Goal: Task Accomplishment & Management: Manage account settings

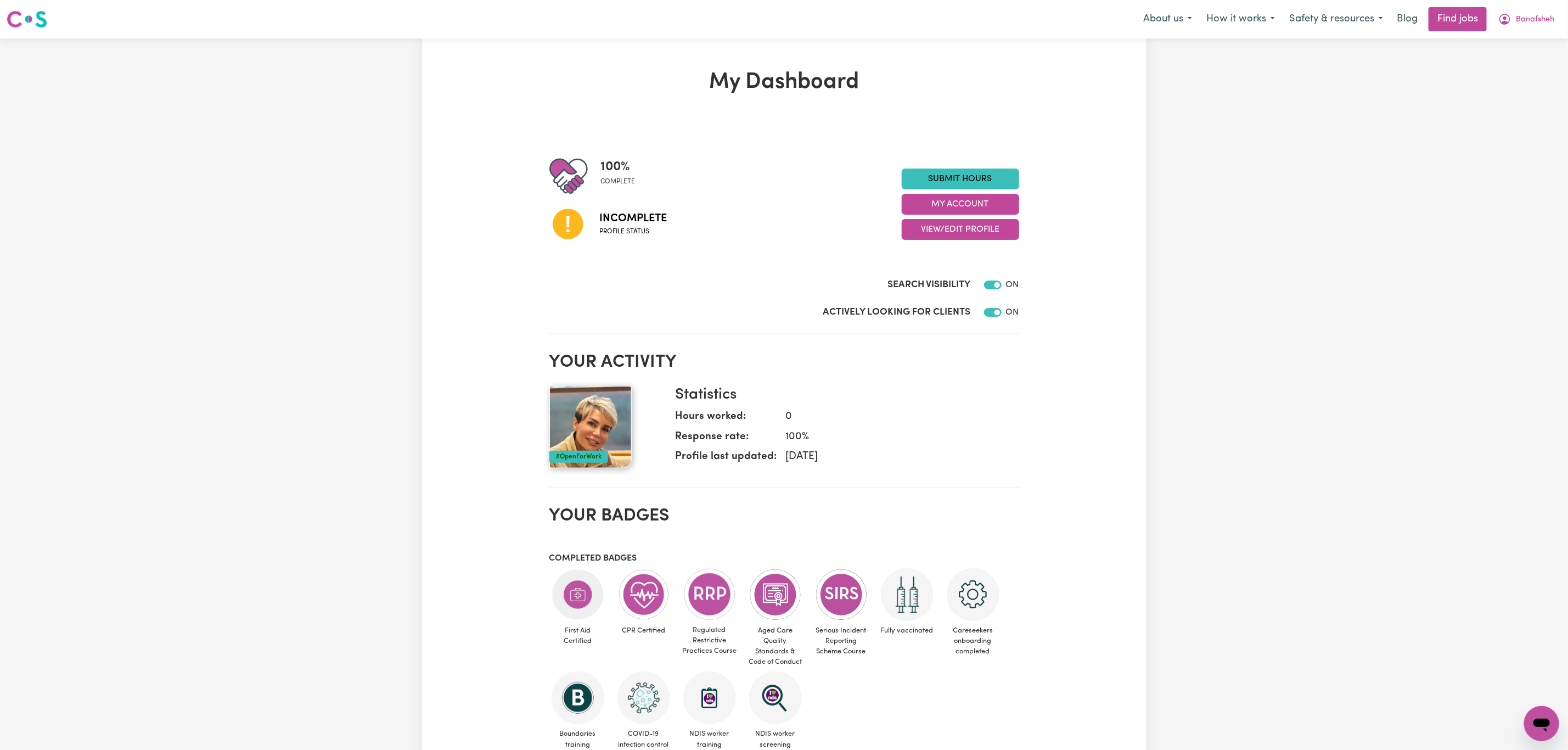
click at [959, 216] on div "Submit Hours My Account View/Edit Profile" at bounding box center [960, 204] width 118 height 72
click at [960, 227] on button "View/Edit Profile" at bounding box center [960, 230] width 118 height 21
click at [944, 274] on link "Edit Profile" at bounding box center [954, 279] width 103 height 22
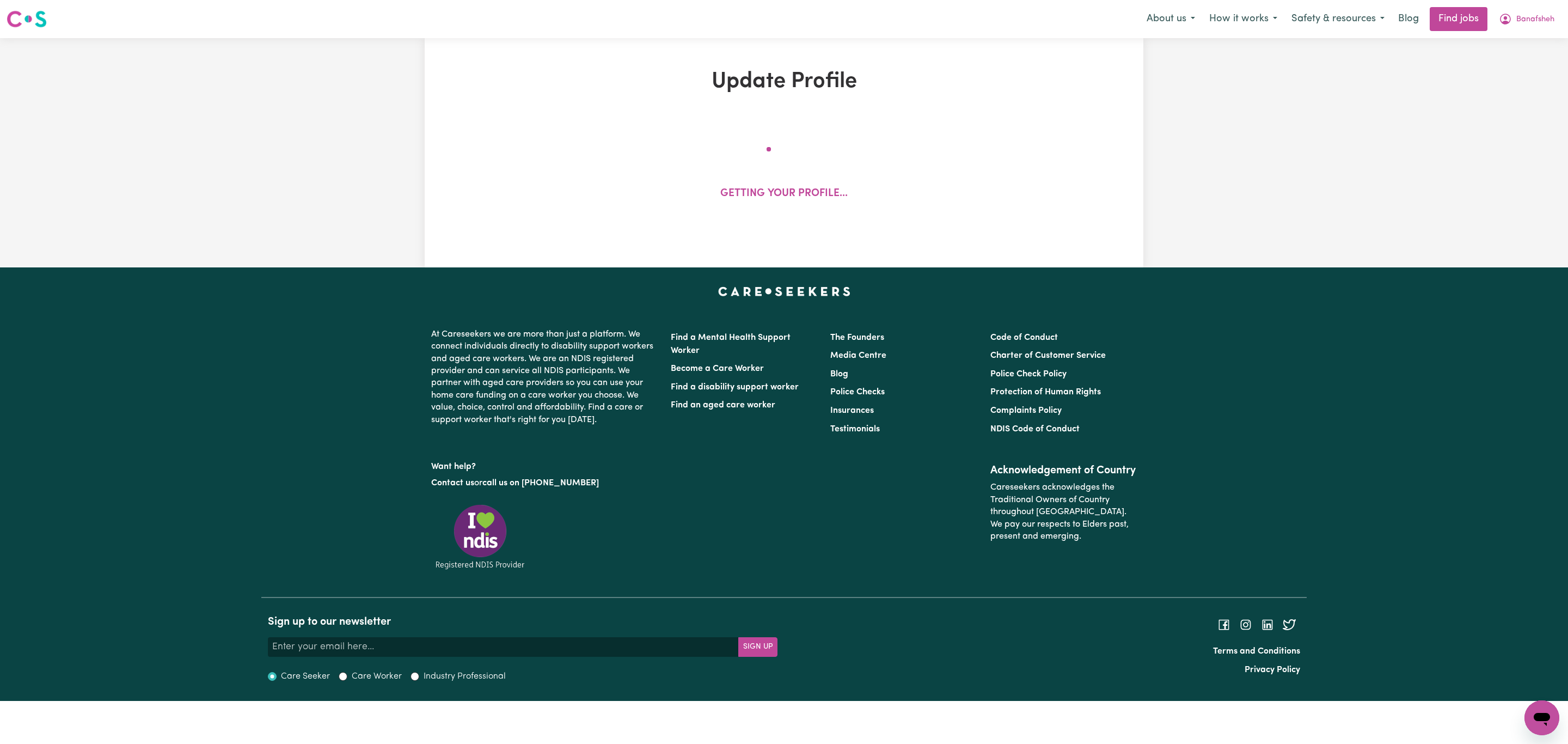
select select "[DEMOGRAPHIC_DATA]"
select select "Australian PR"
select select "Studying a healthcare related degree or qualification"
select select "55"
select select "80"
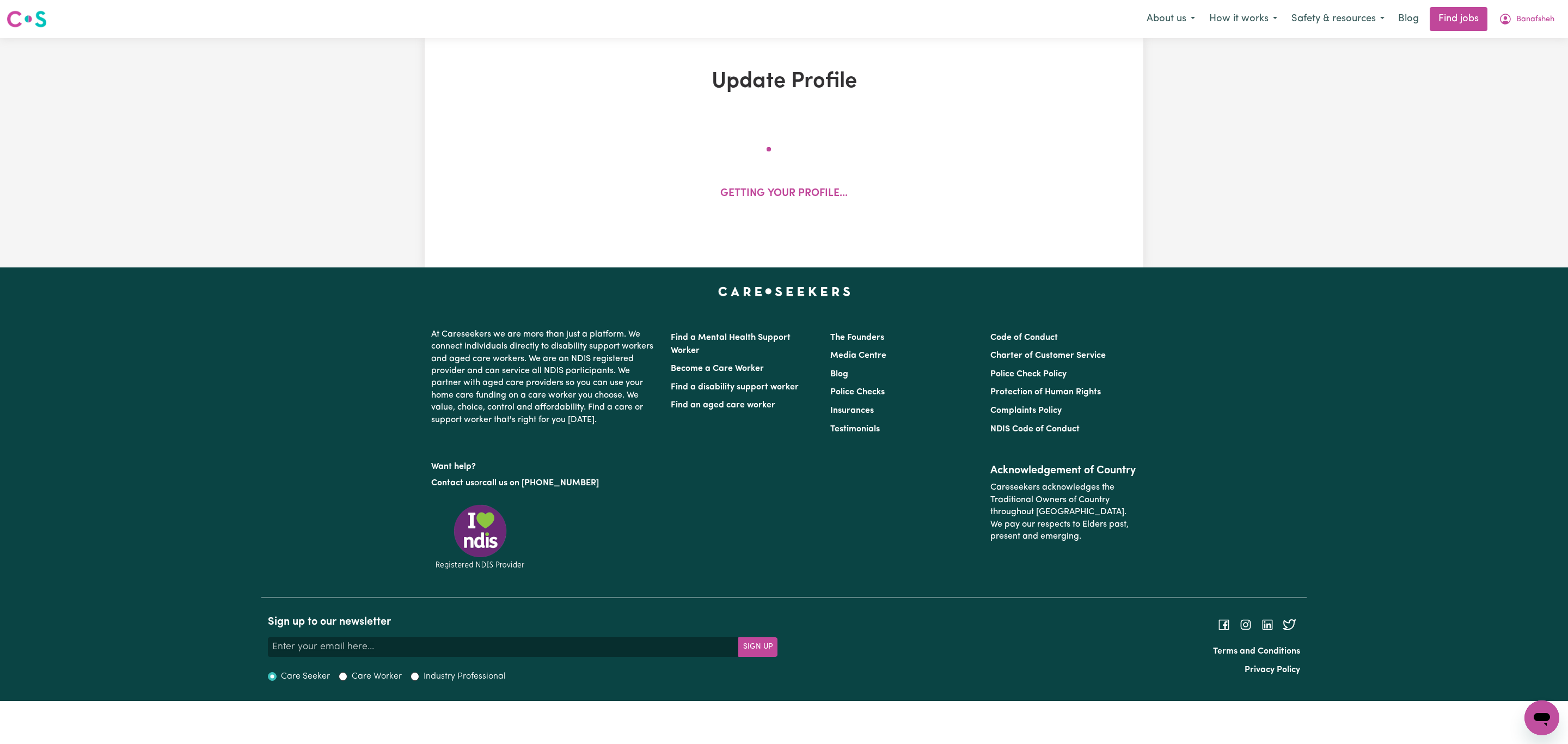
select select "95"
select select "117"
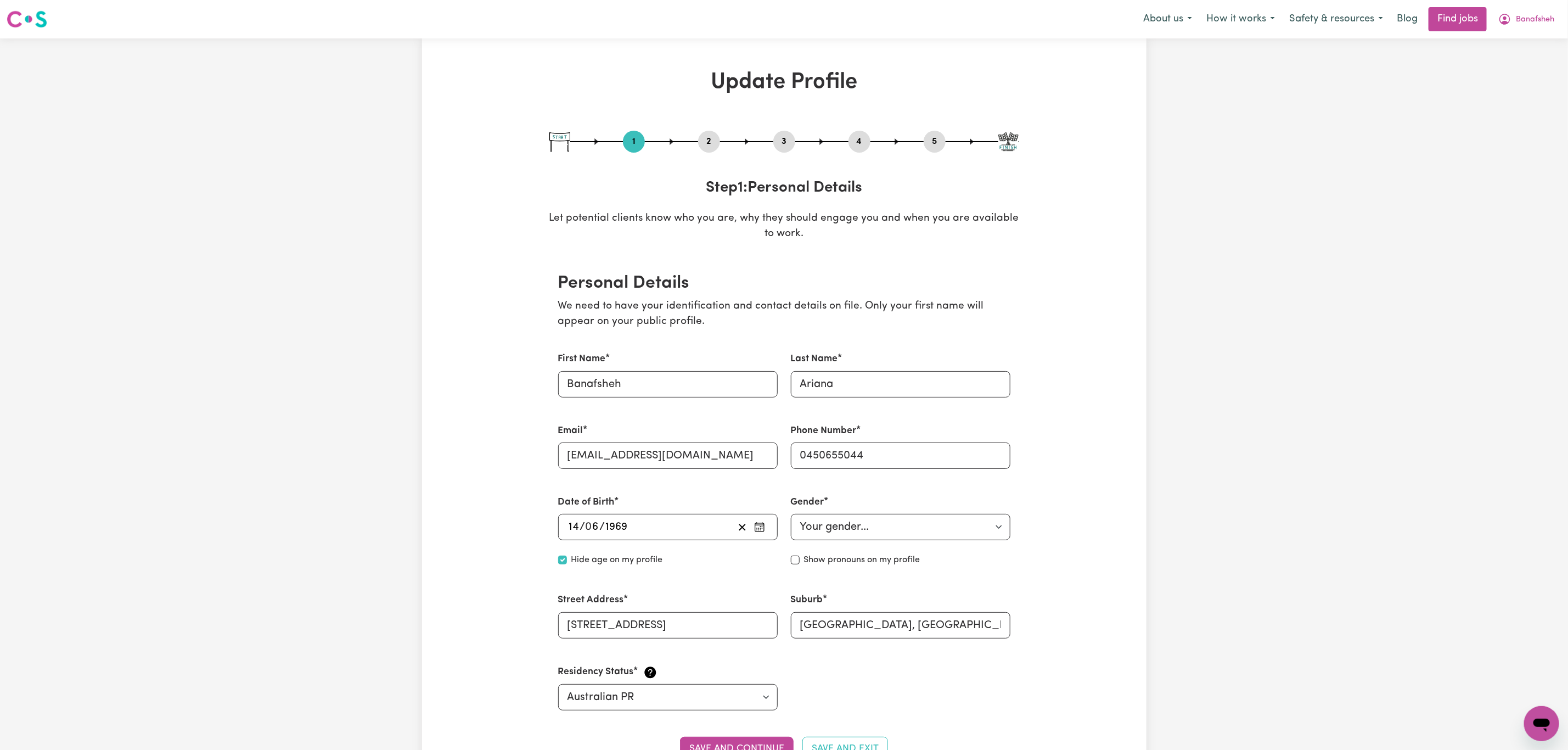
click at [789, 141] on button "3" at bounding box center [784, 141] width 22 height 14
select select "2022"
select select "2021"
select select "2022"
select select "2017"
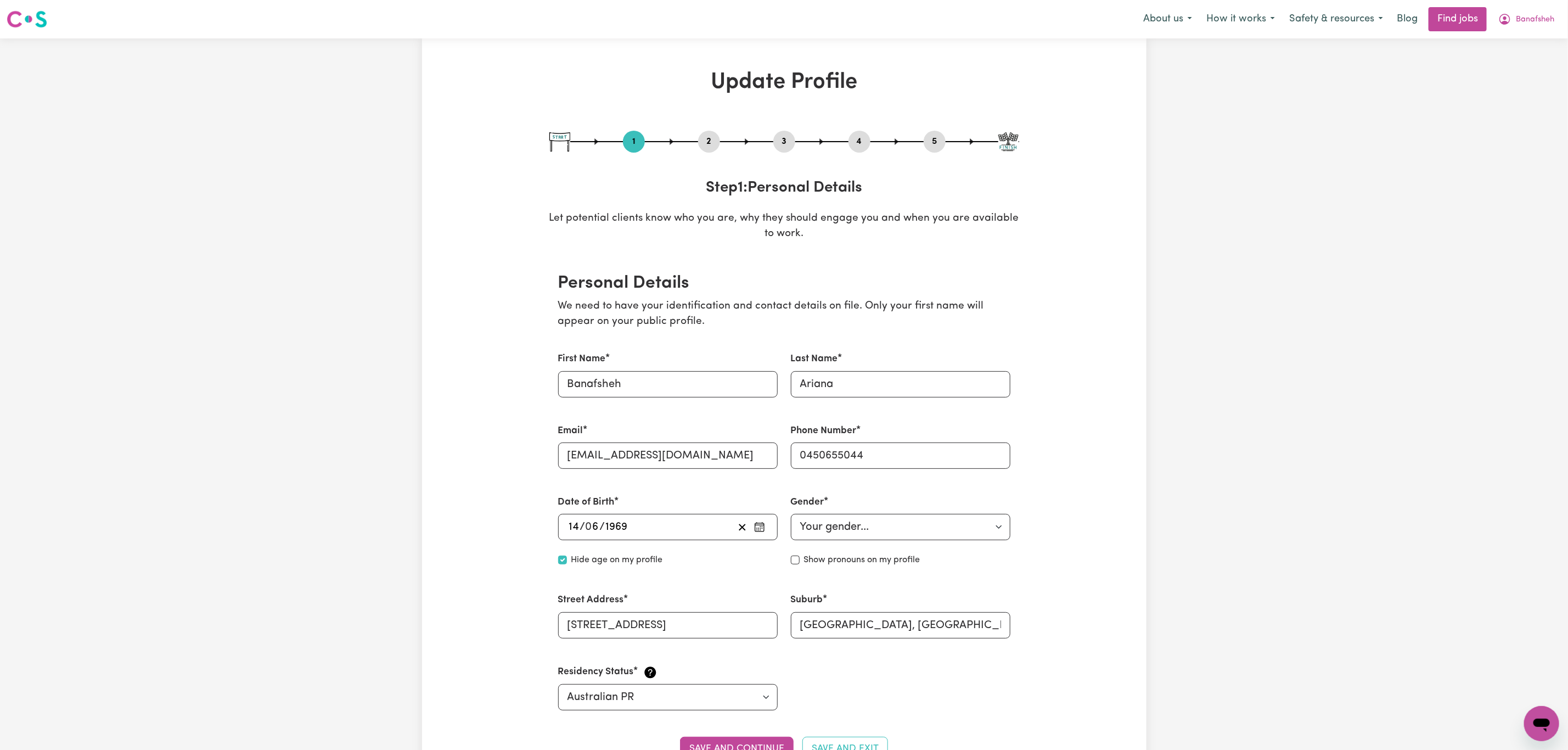
select select "2021"
select select "Certificate III (Individual Support)"
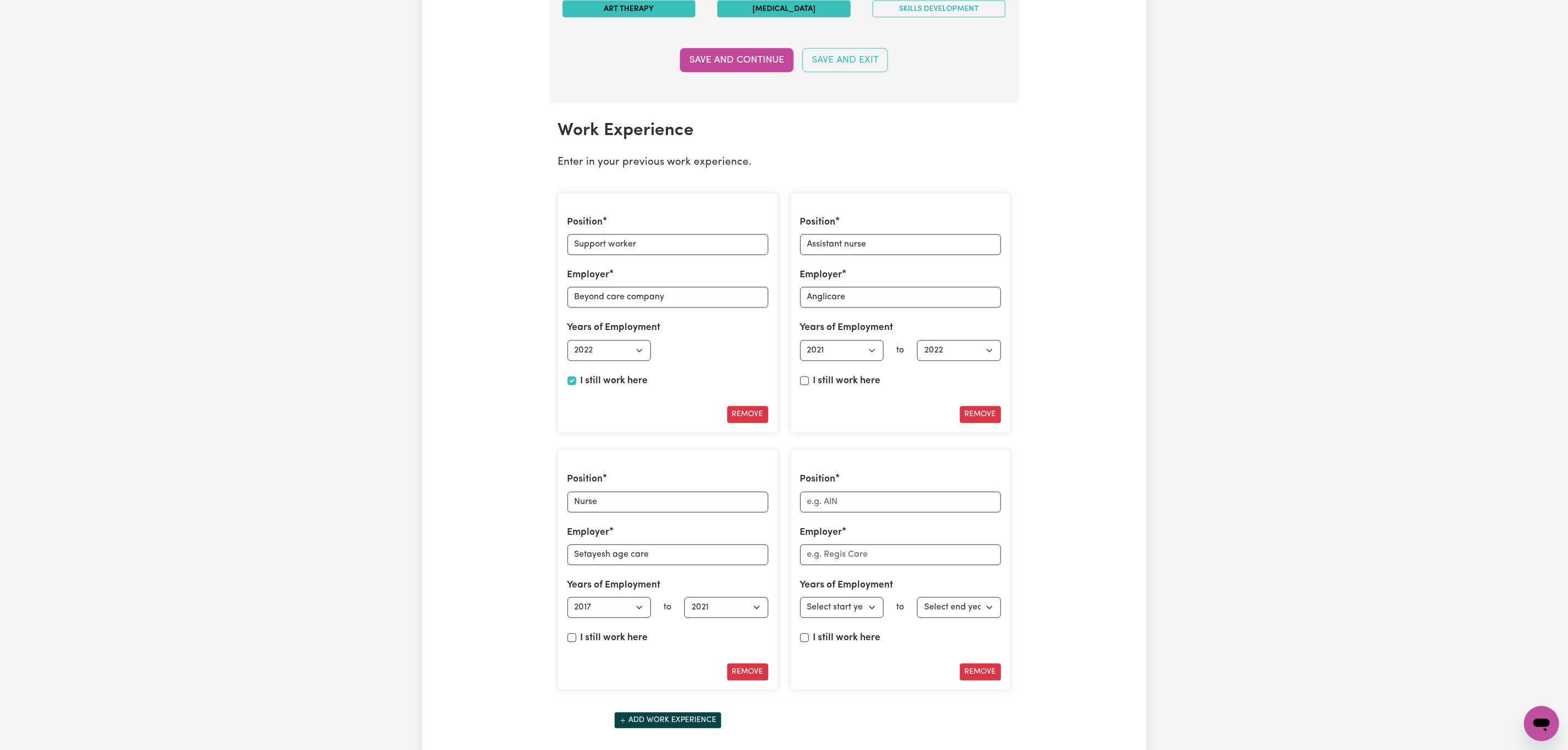
scroll to position [1564, 0]
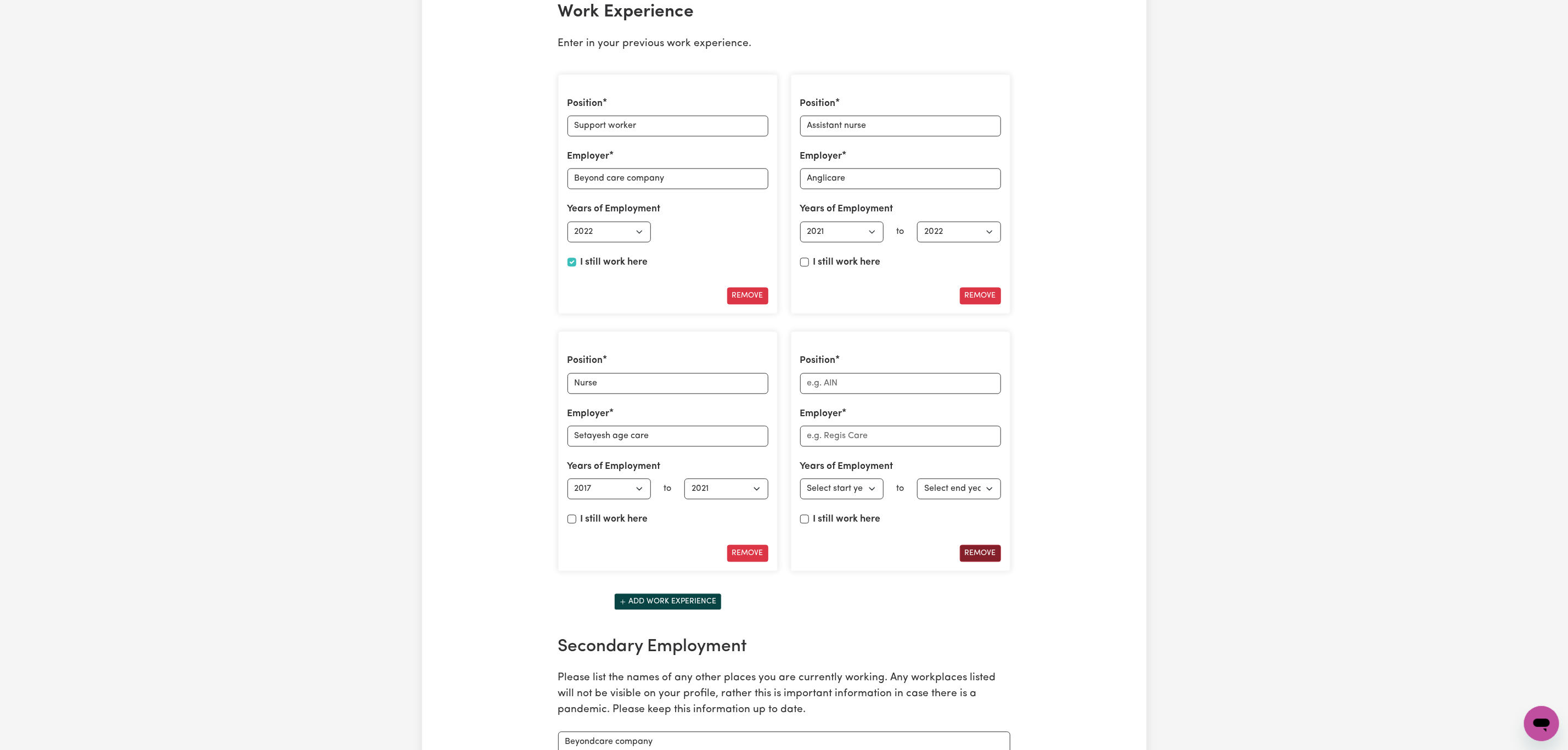
click at [982, 562] on button "Remove" at bounding box center [980, 553] width 41 height 17
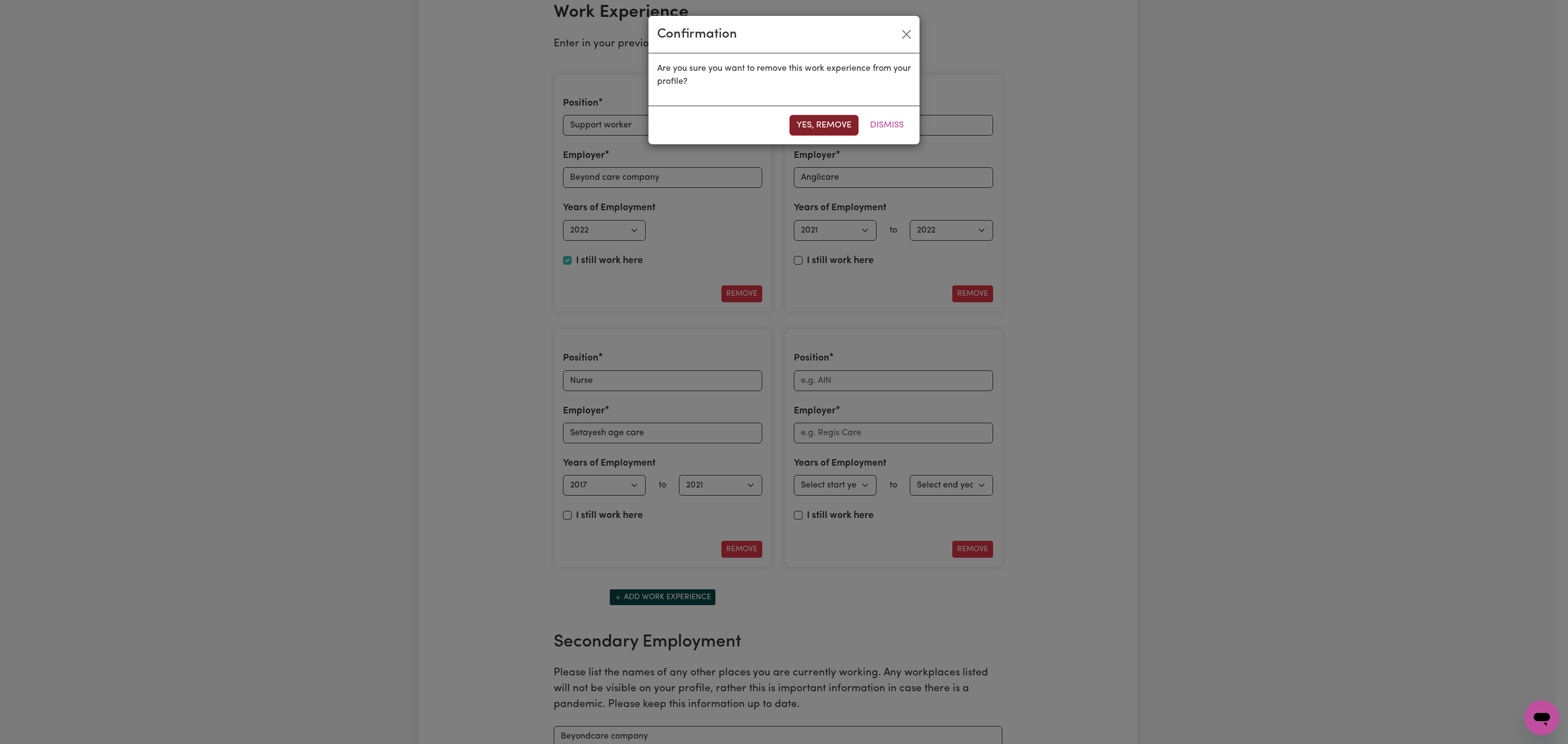
click at [835, 127] on button "Yes, remove" at bounding box center [824, 125] width 69 height 21
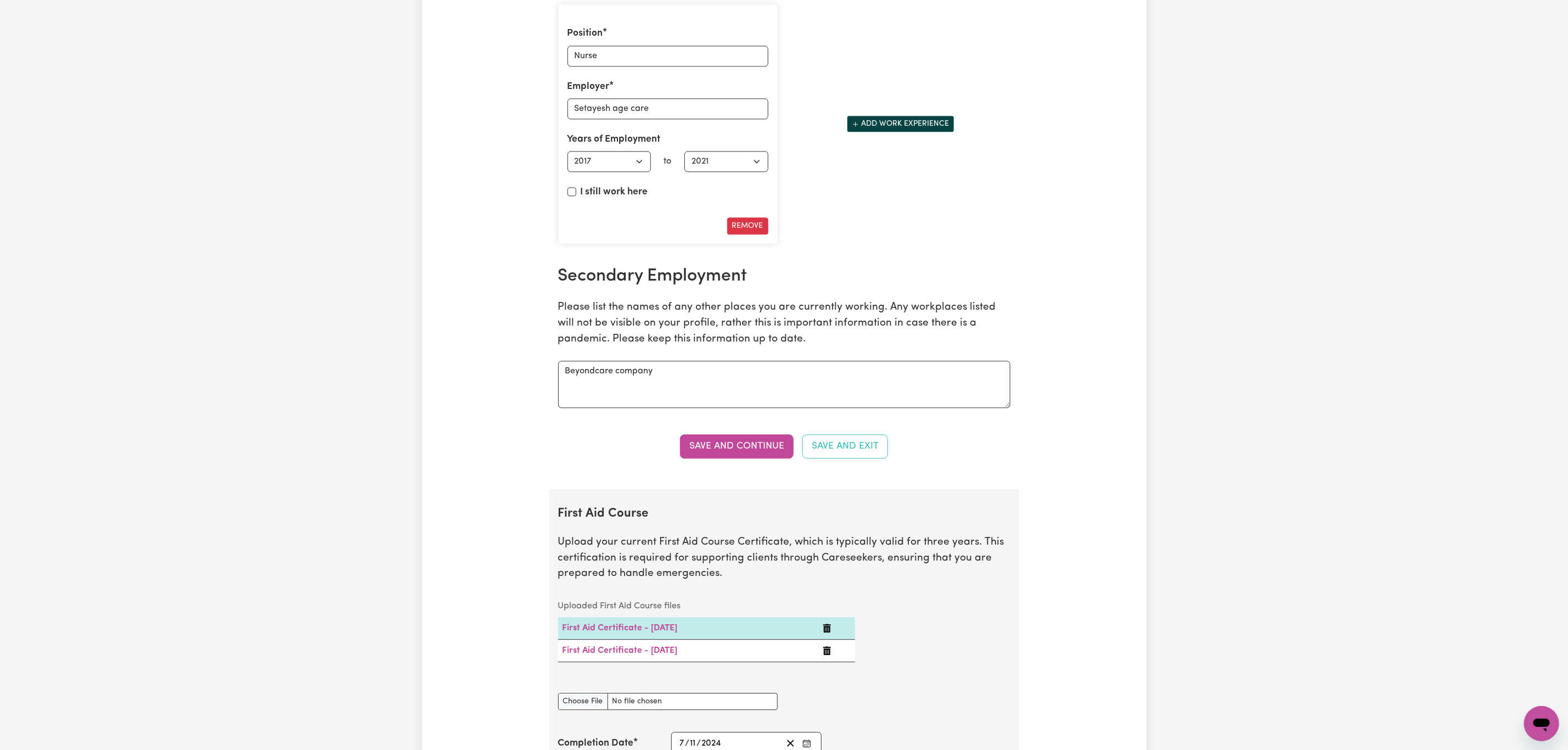
scroll to position [1893, 0]
click at [754, 457] on button "Save and Continue" at bounding box center [737, 444] width 114 height 24
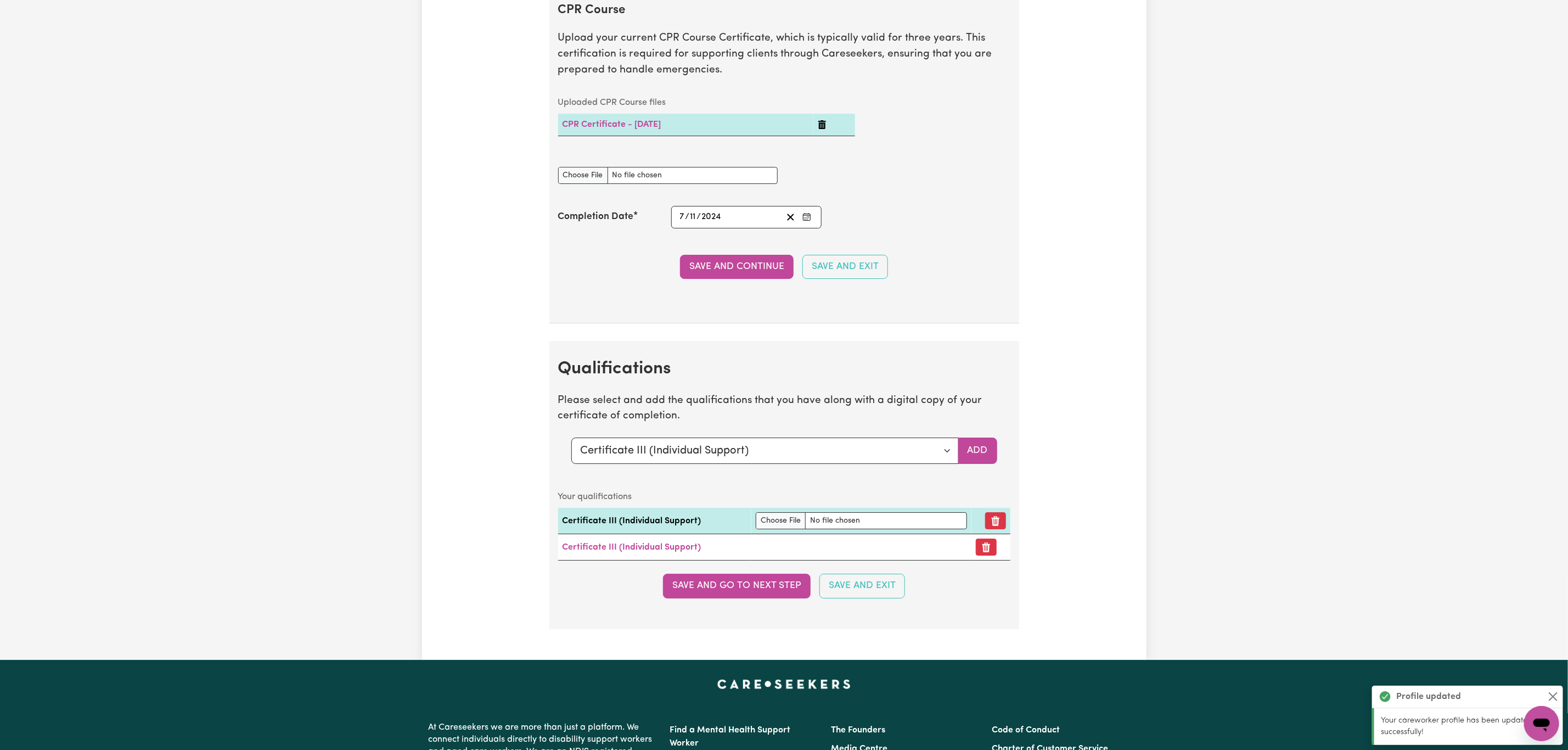
scroll to position [2890, 0]
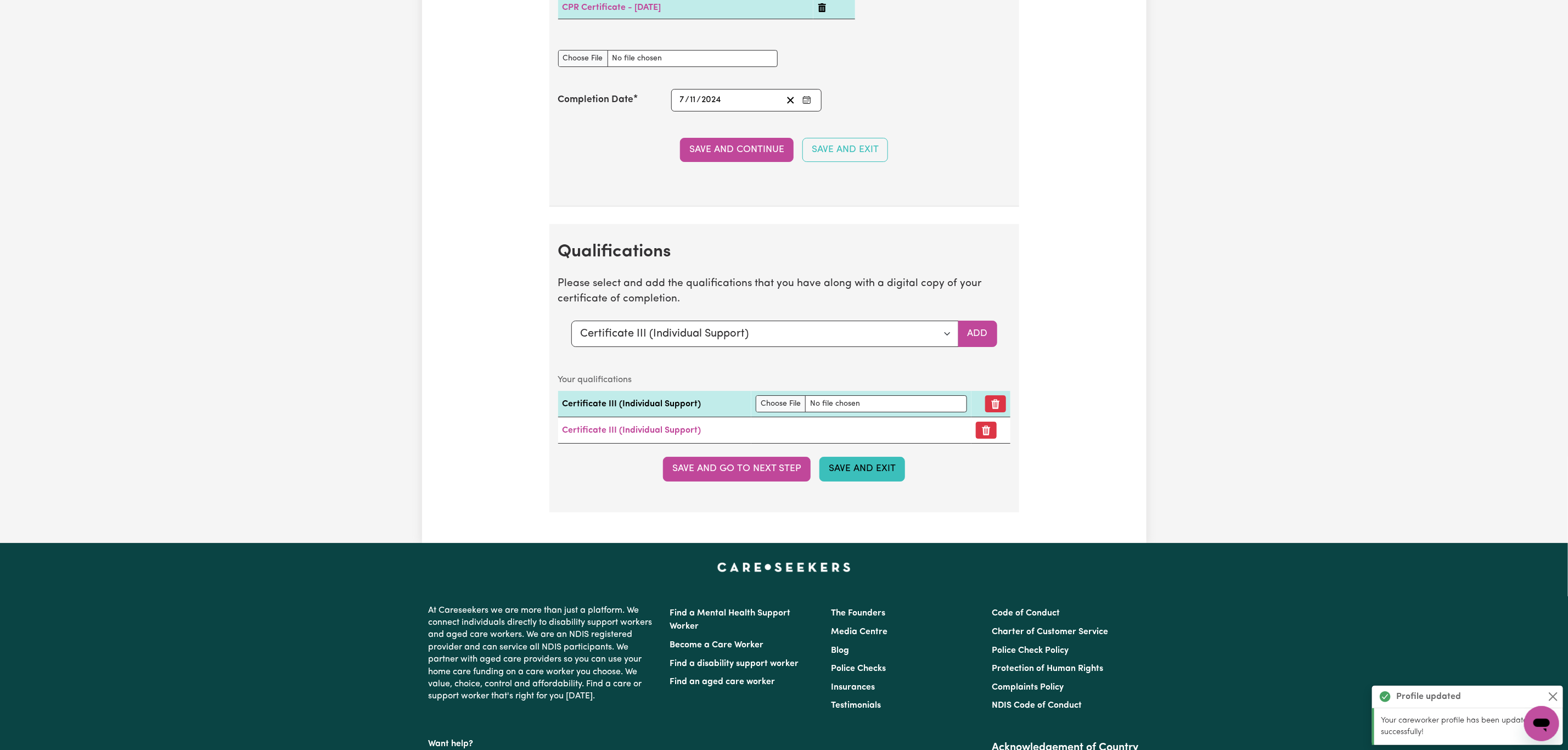
click at [853, 480] on button "Save and Exit" at bounding box center [862, 469] width 86 height 24
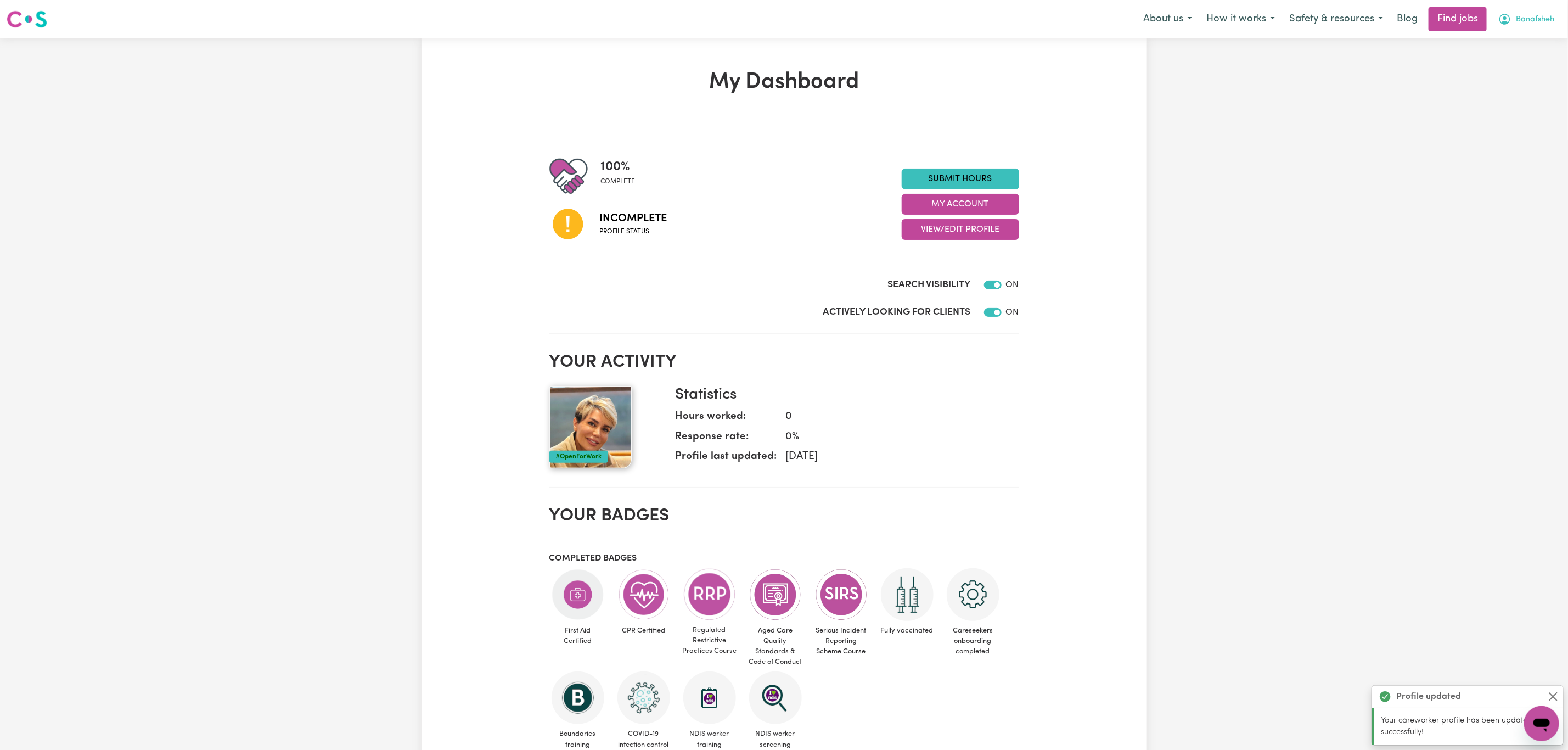
click at [1526, 10] on button "Banafsheh" at bounding box center [1526, 19] width 70 height 23
click at [1500, 38] on link "My Account" at bounding box center [1517, 43] width 87 height 21
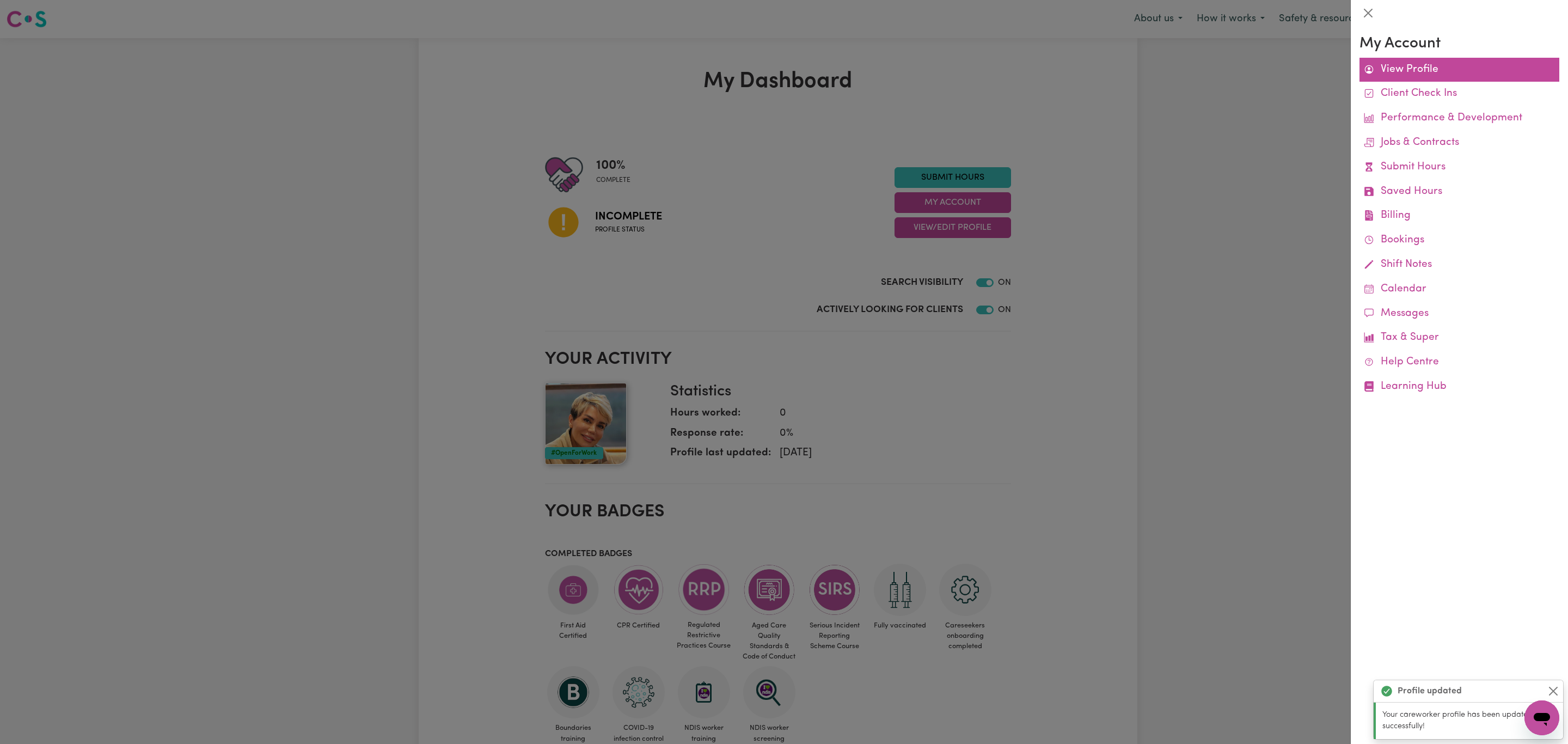
click at [1416, 69] on link "View Profile" at bounding box center [1459, 70] width 200 height 25
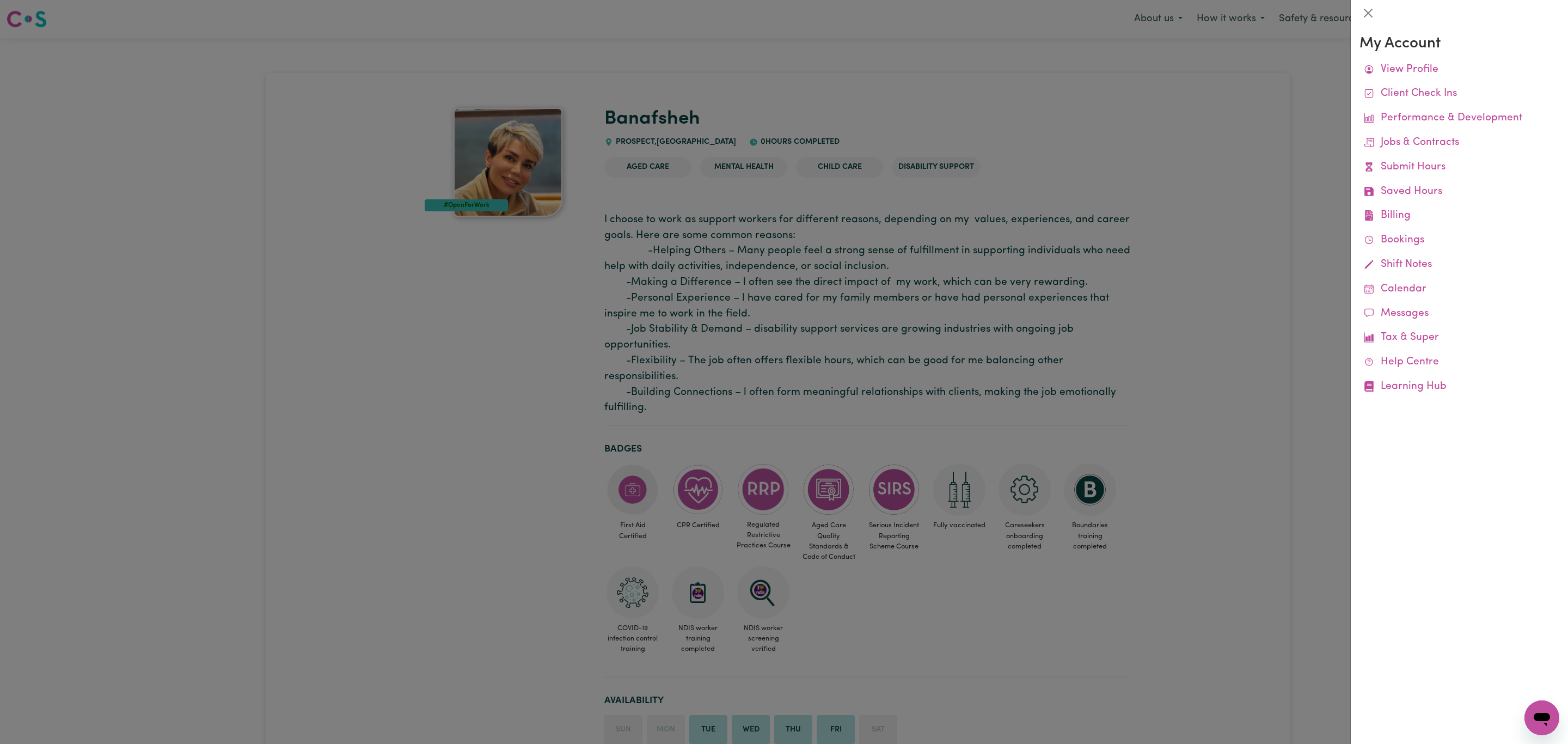
click at [1106, 117] on div at bounding box center [784, 372] width 1568 height 744
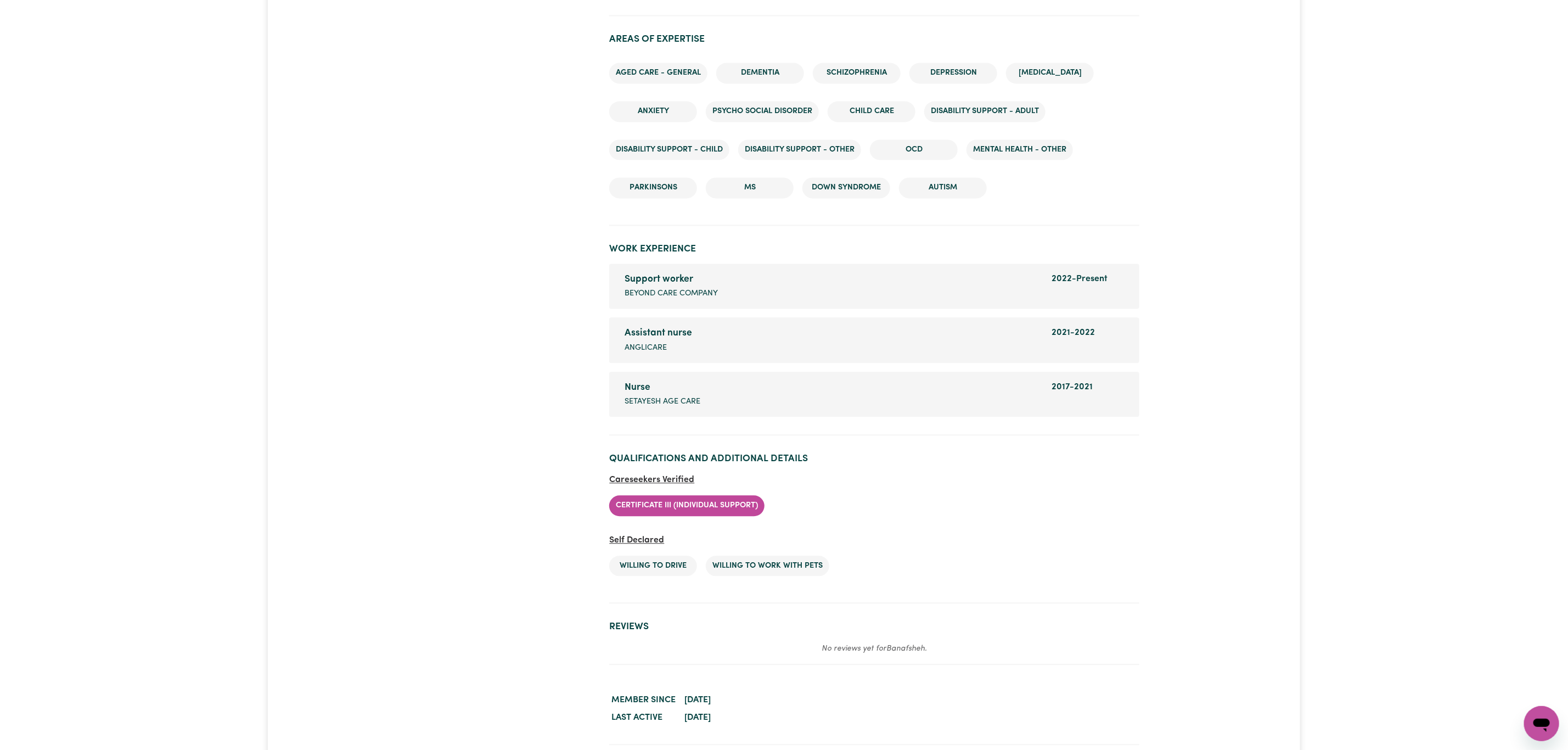
scroll to position [1729, 0]
